Goal: Task Accomplishment & Management: Manage account settings

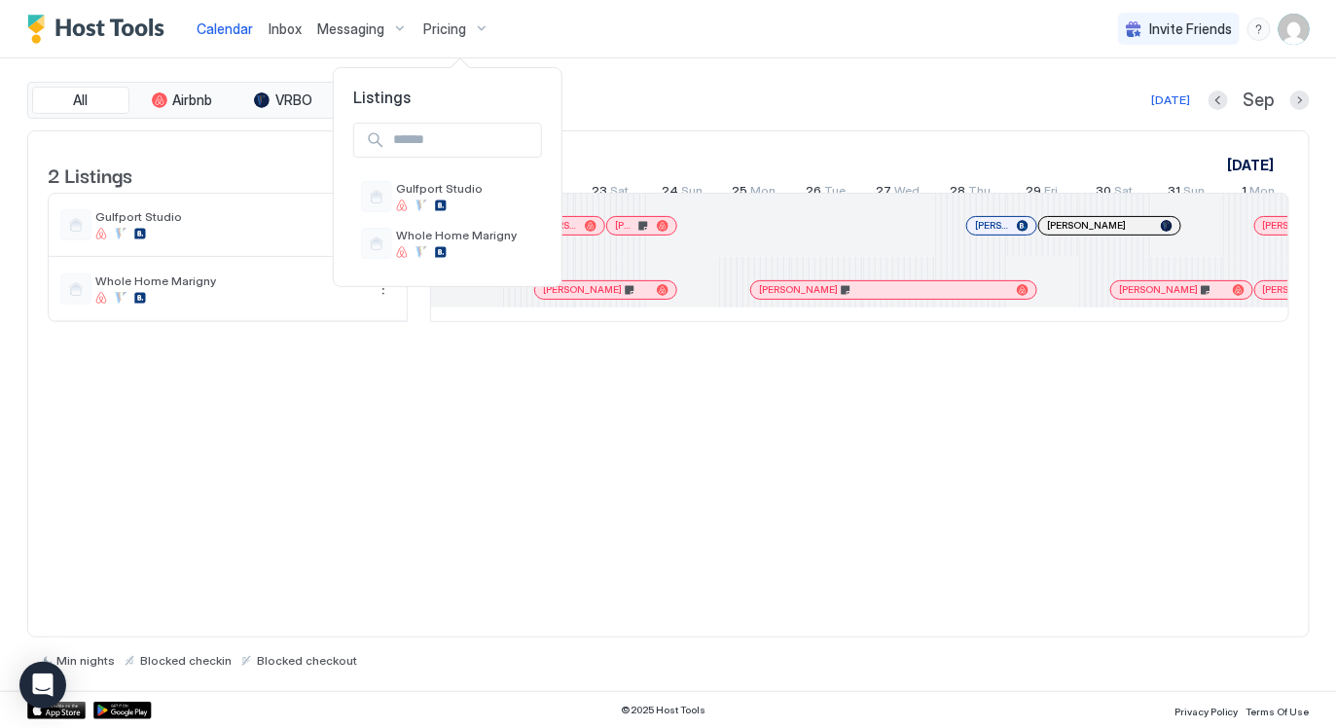
scroll to position [0, 1080]
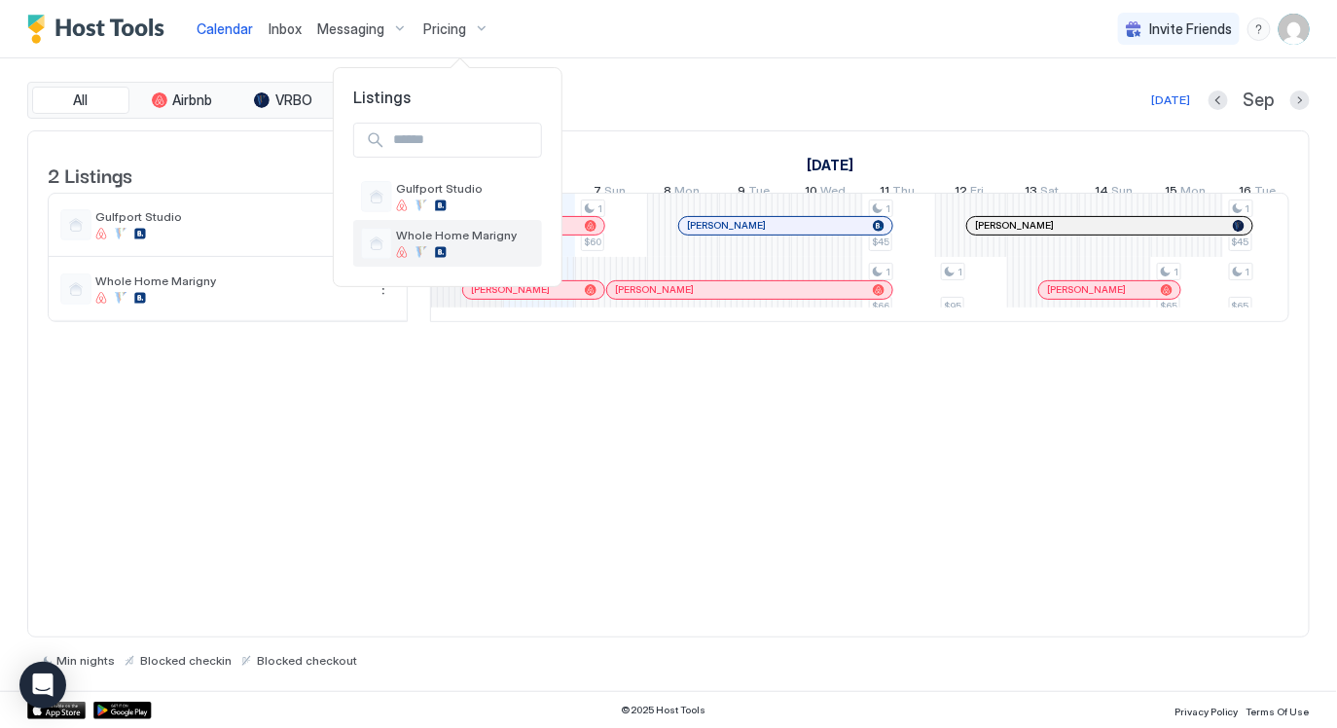
click at [465, 240] on span "Whole Home Marigny" at bounding box center [465, 235] width 138 height 15
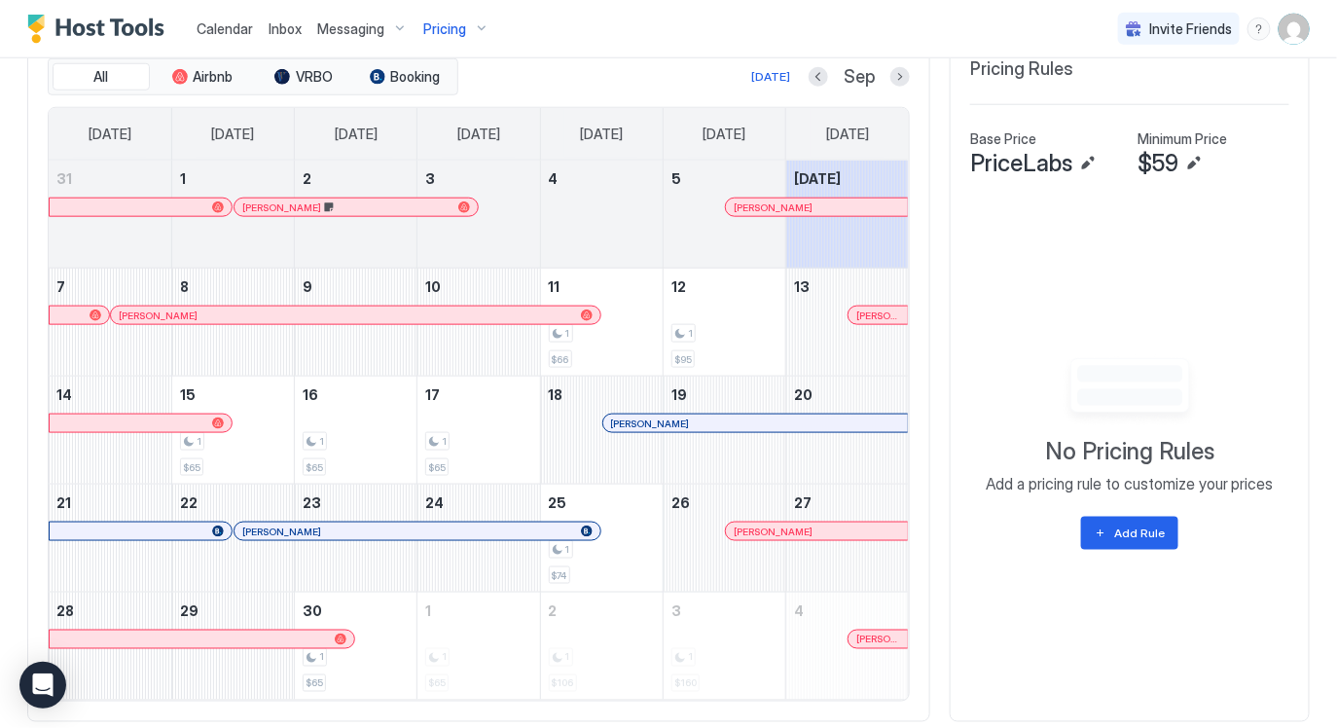
scroll to position [588, 0]
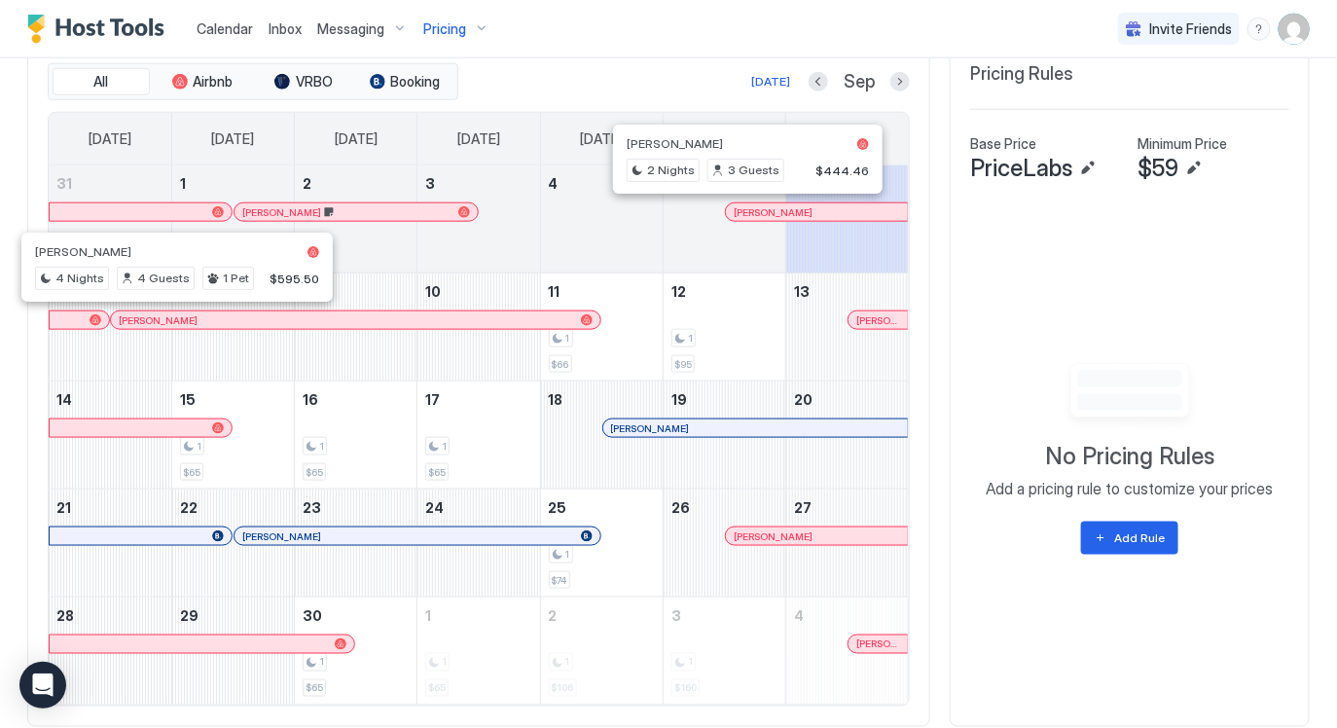
click at [753, 210] on div at bounding box center [753, 212] width 16 height 16
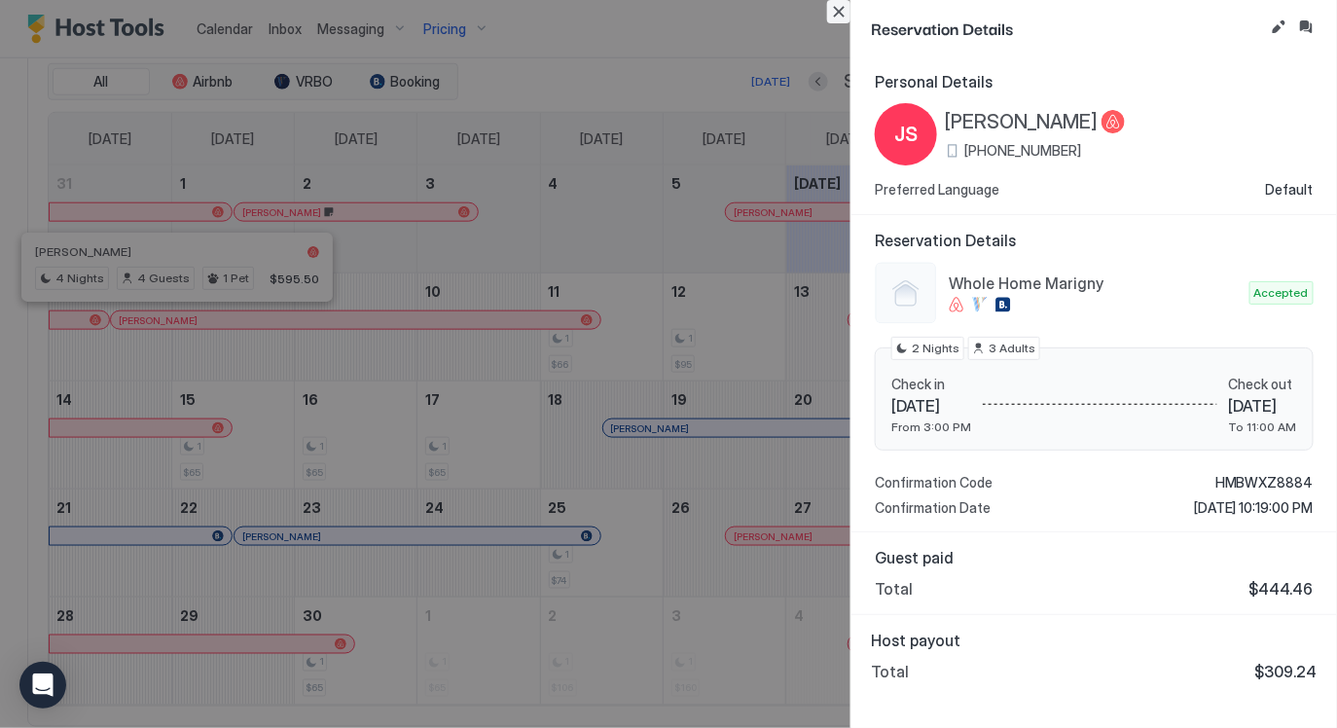
click at [841, 5] on button "Close" at bounding box center [838, 11] width 23 height 23
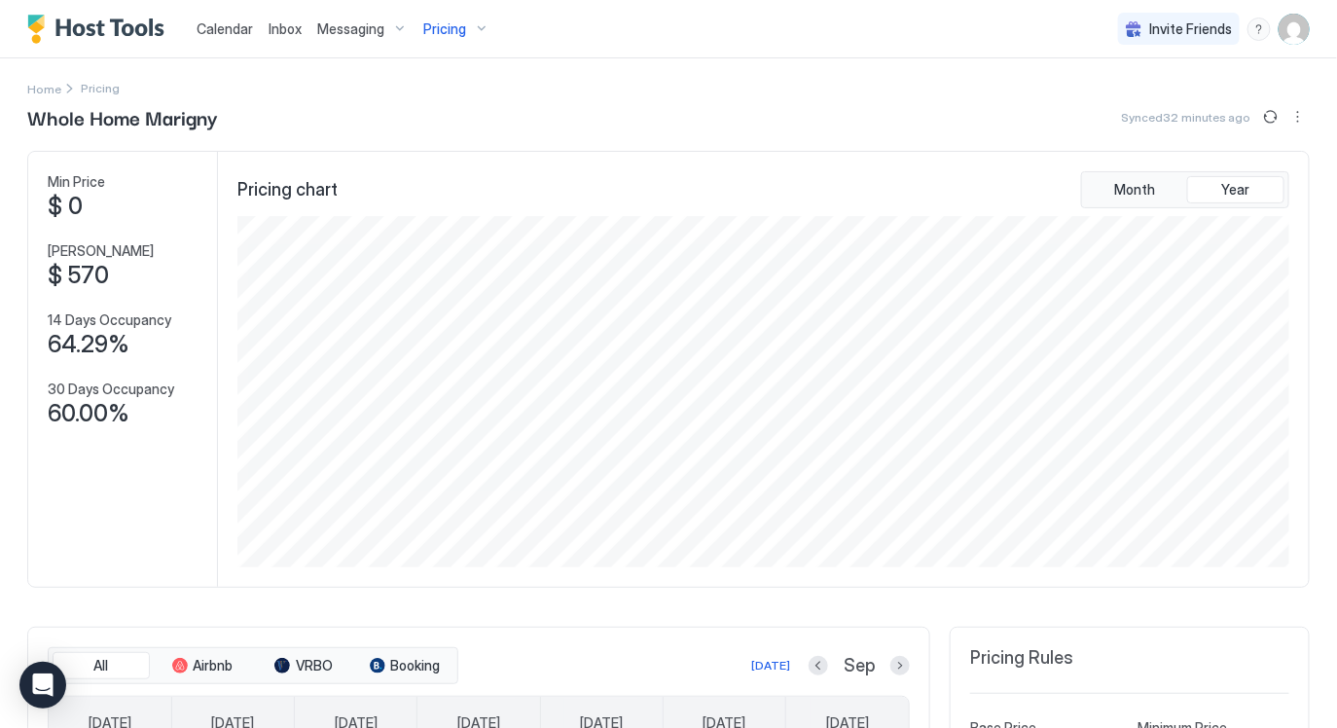
scroll to position [0, 0]
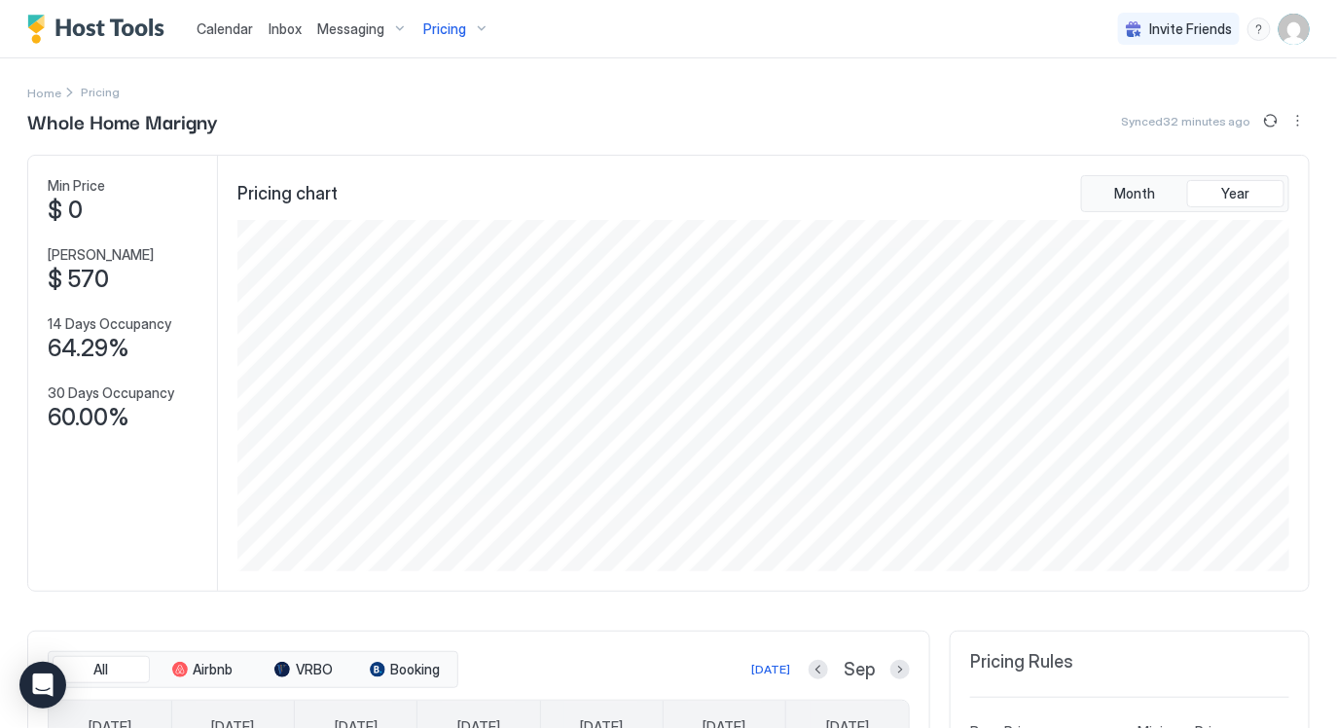
click at [452, 13] on div "Pricing" at bounding box center [457, 29] width 82 height 33
click at [426, 190] on span "Gulfport Studio" at bounding box center [465, 188] width 138 height 15
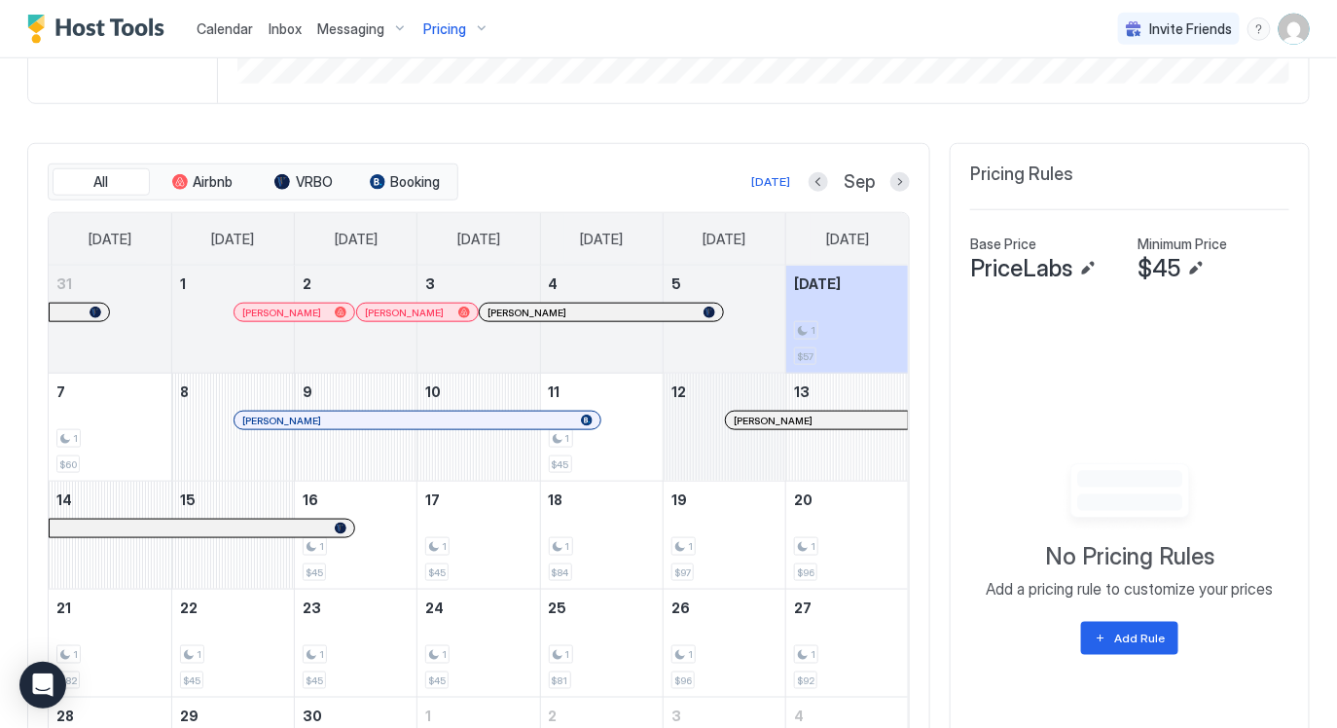
scroll to position [487, 0]
